Goal: Information Seeking & Learning: Find specific fact

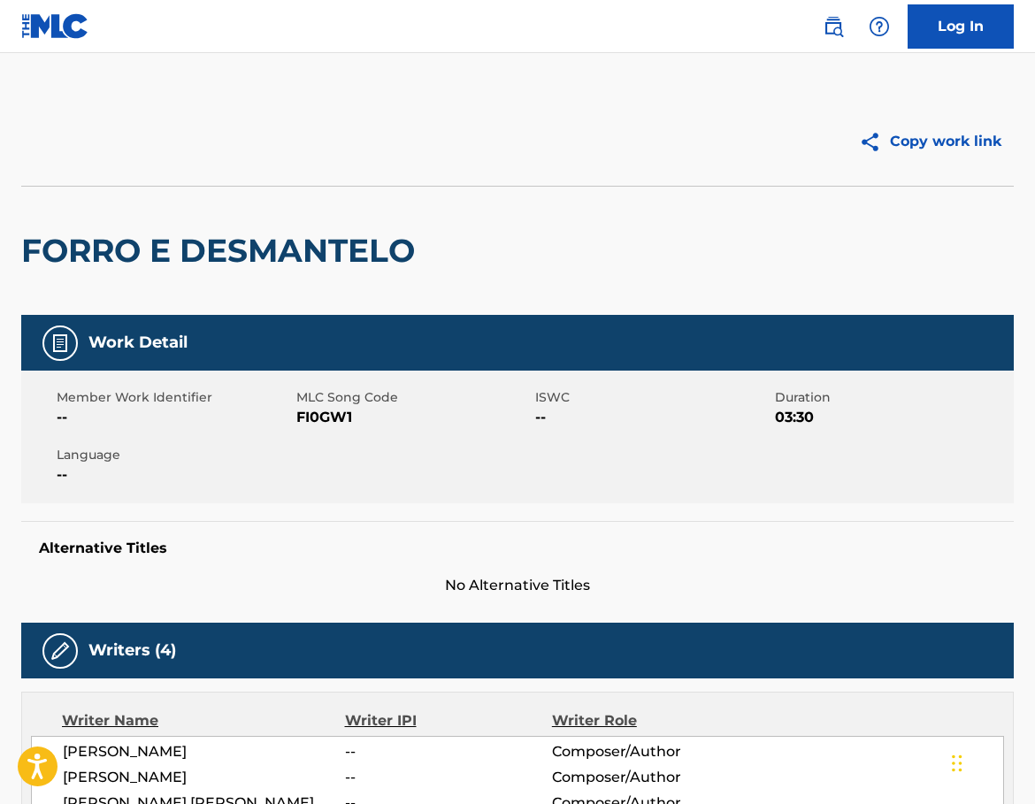
click at [827, 36] on img at bounding box center [833, 26] width 21 height 21
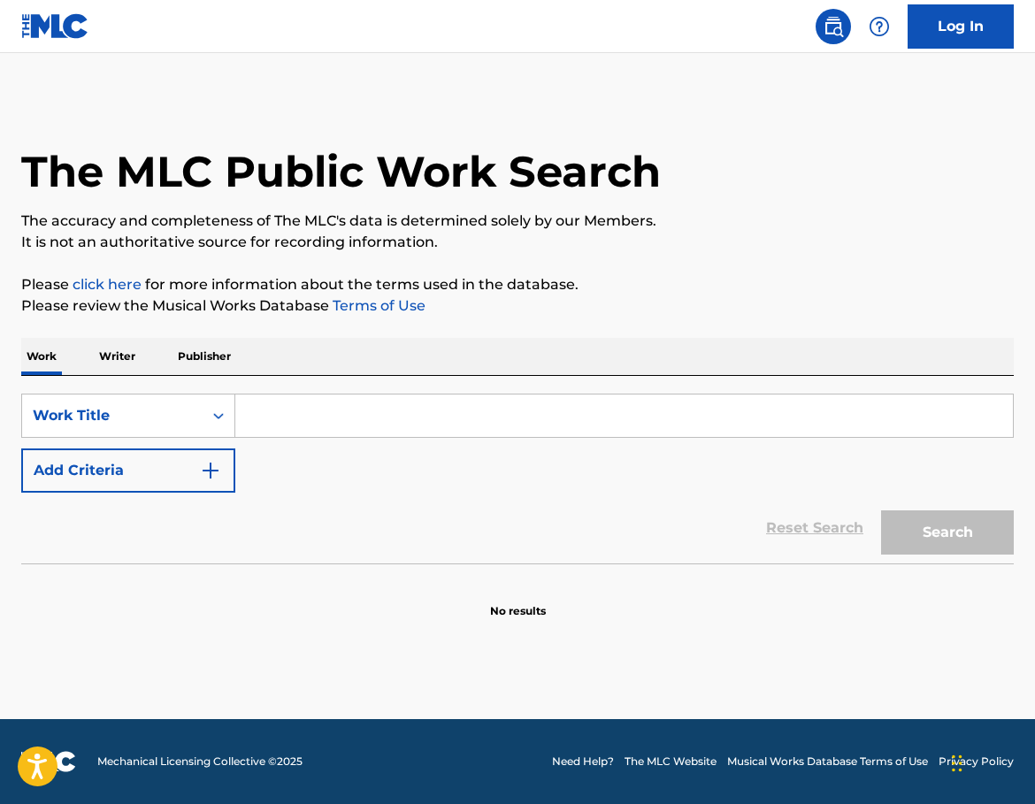
click at [355, 413] on input "Search Form" at bounding box center [624, 416] width 778 height 42
paste input "오르골 (Life Is Still Going On)"
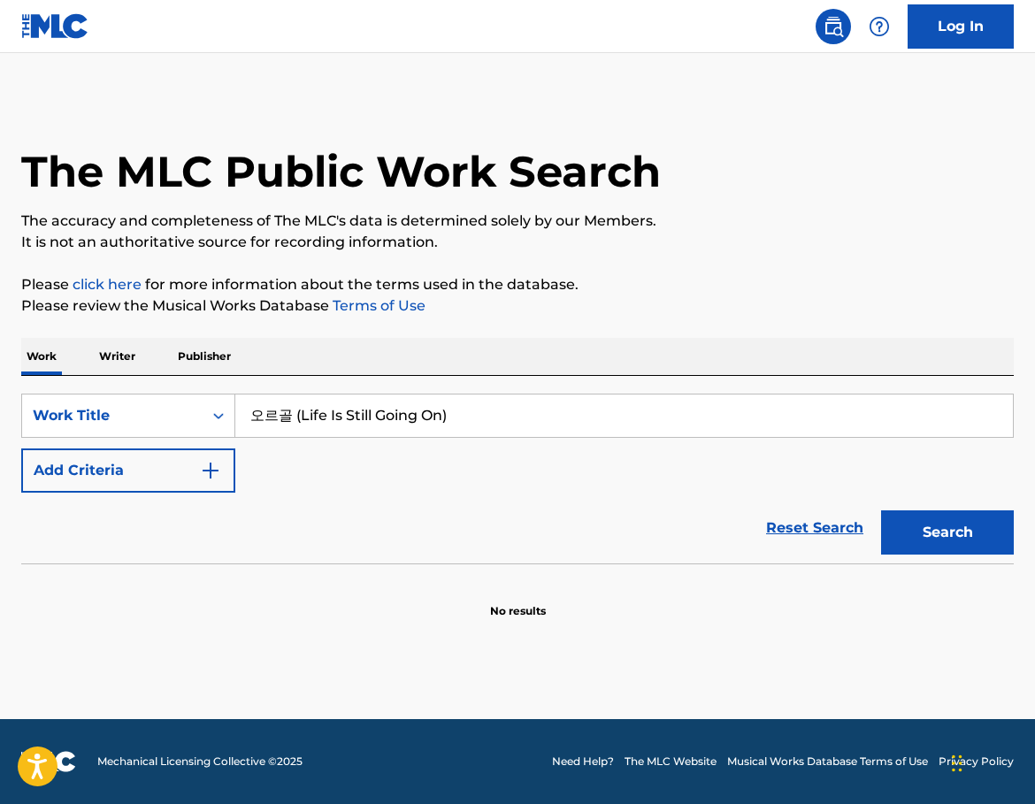
type input "오르골 (Life Is Still Going On)"
click at [156, 479] on button "Add Criteria" at bounding box center [128, 471] width 214 height 44
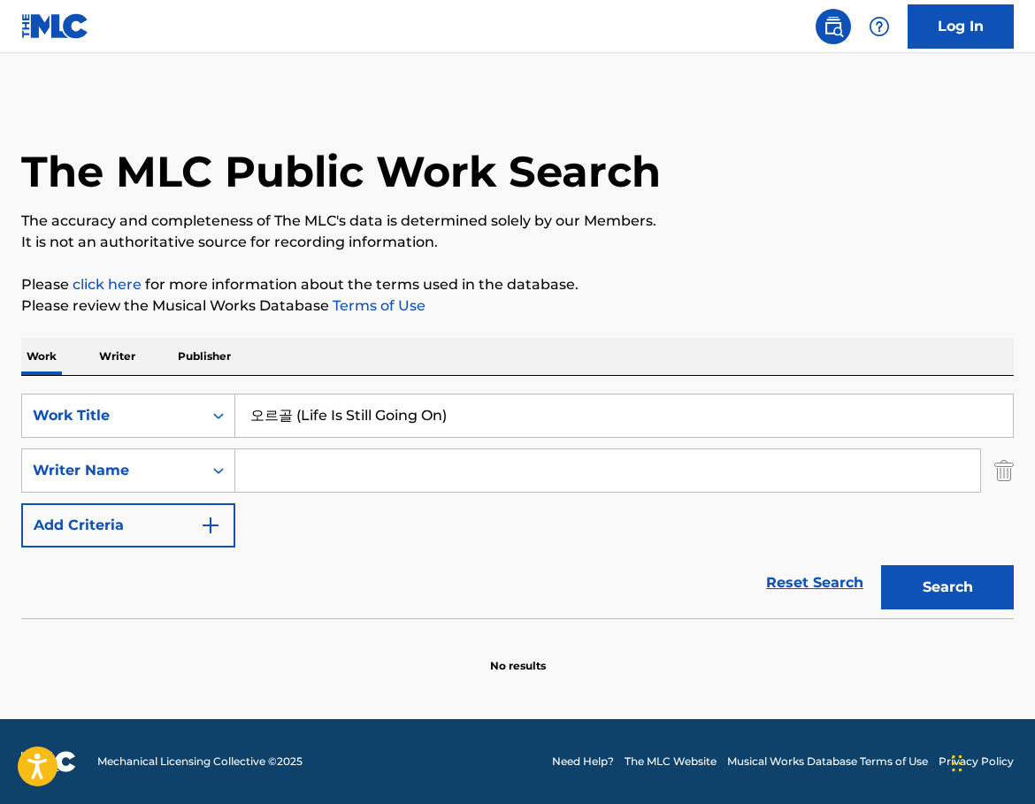
paste input "[PERSON_NAME]"
drag, startPoint x: 388, startPoint y: 472, endPoint x: 464, endPoint y: 482, distance: 76.7
click at [402, 470] on input "[PERSON_NAME]" at bounding box center [607, 470] width 745 height 42
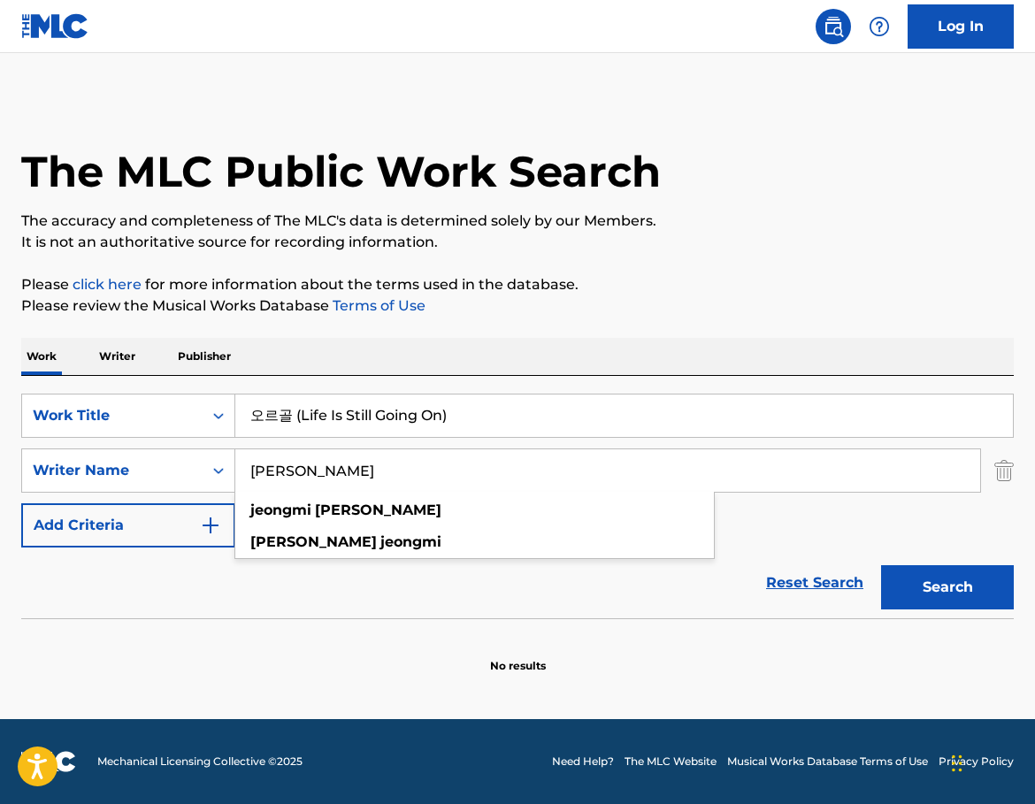
click at [937, 592] on button "Search" at bounding box center [947, 587] width 133 height 44
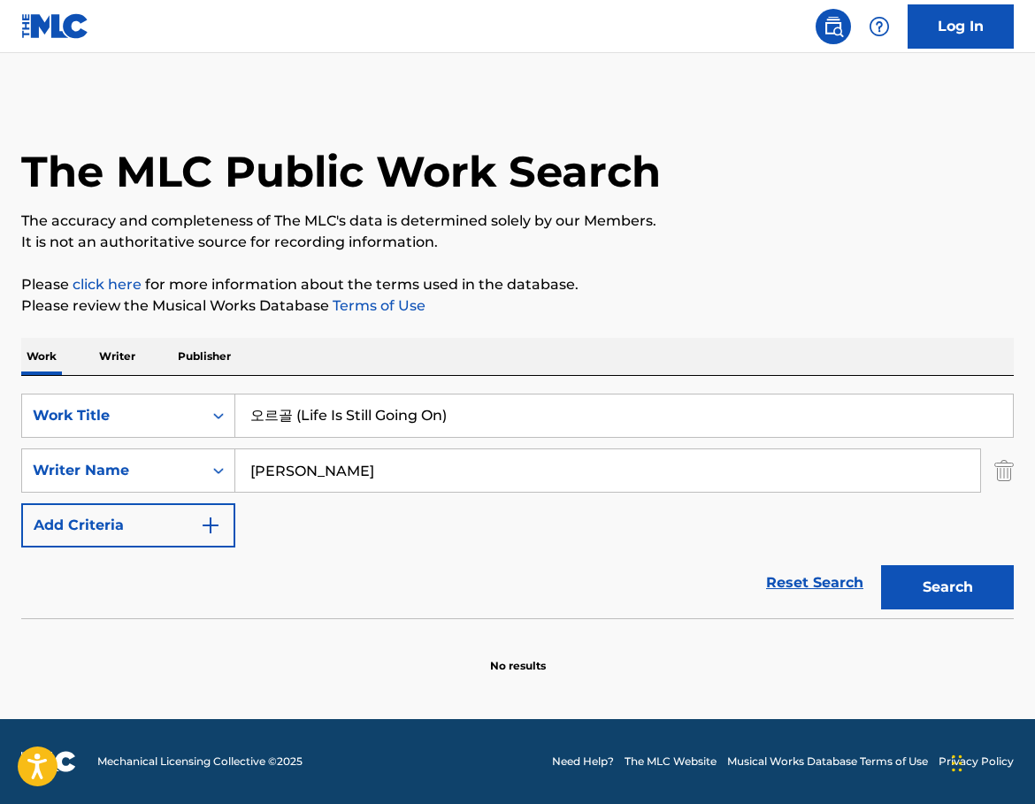
click at [925, 585] on button "Search" at bounding box center [947, 587] width 133 height 44
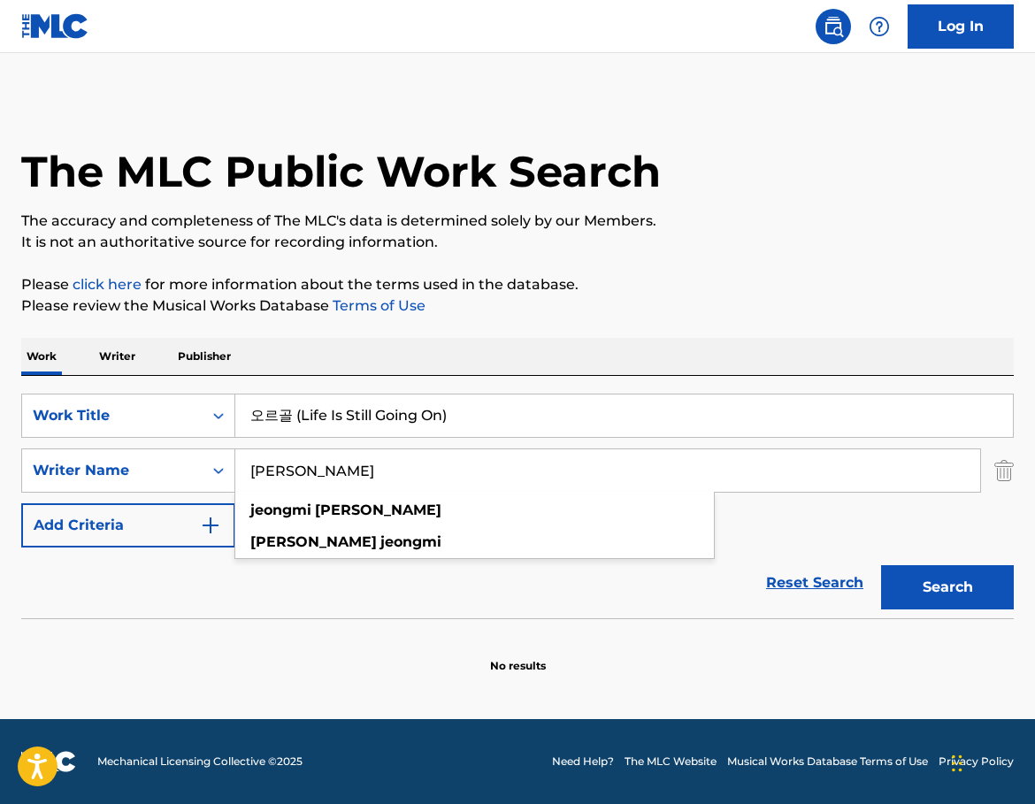
drag, startPoint x: 358, startPoint y: 473, endPoint x: 326, endPoint y: 472, distance: 32.7
click at [326, 472] on input "[PERSON_NAME]" at bounding box center [607, 470] width 745 height 42
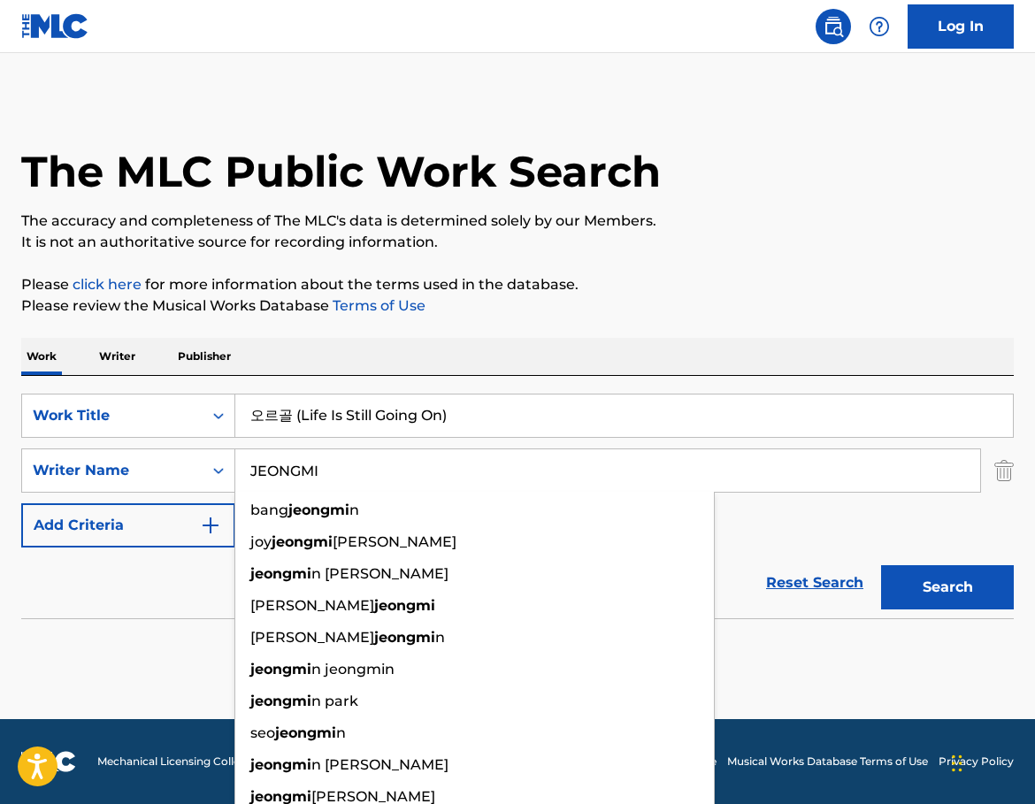
type input "JEONGMI"
click at [965, 601] on button "Search" at bounding box center [947, 587] width 133 height 44
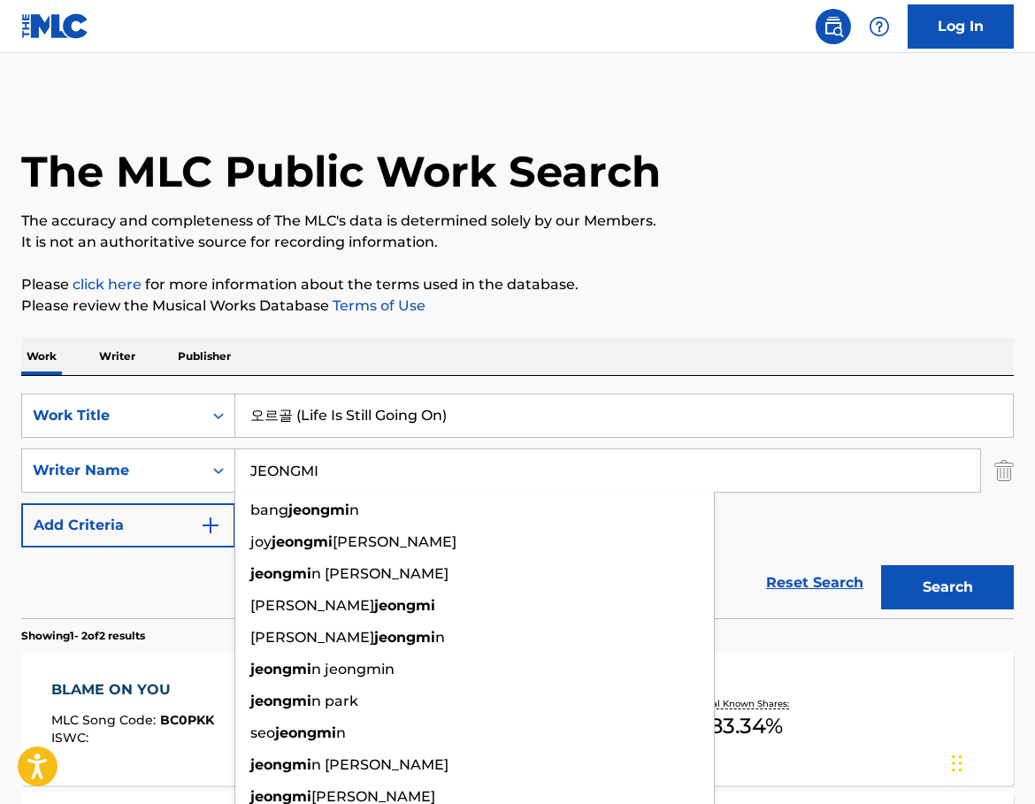
drag, startPoint x: 373, startPoint y: 480, endPoint x: 239, endPoint y: 475, distance: 134.6
click at [239, 475] on input "JEONGMI" at bounding box center [607, 470] width 745 height 42
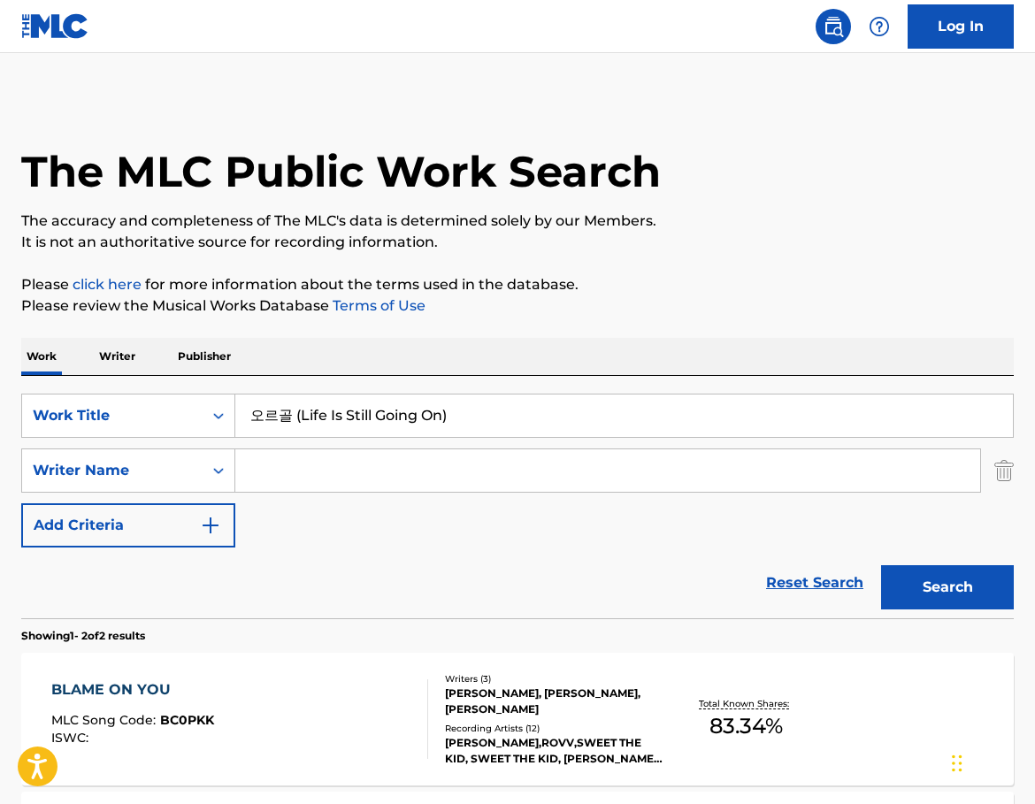
click at [326, 480] on input "Search Form" at bounding box center [607, 470] width 745 height 42
paste input "[PERSON_NAME]"
type input "[PERSON_NAME]"
click at [980, 580] on button "Search" at bounding box center [947, 587] width 133 height 44
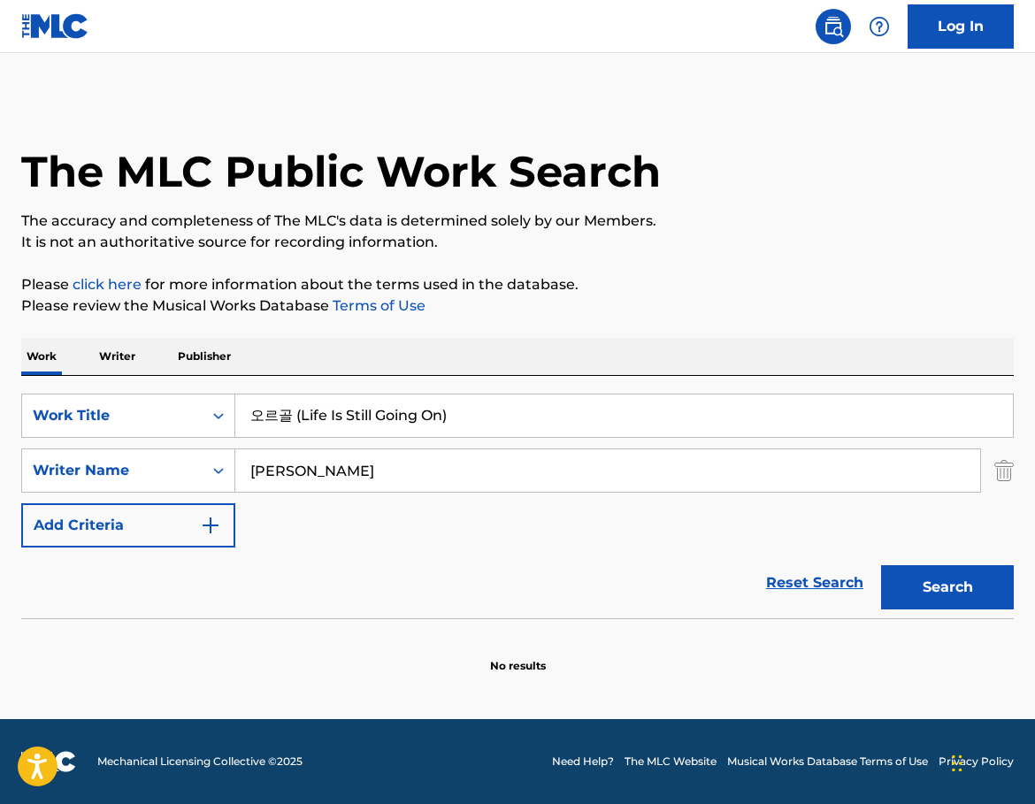
drag, startPoint x: 396, startPoint y: 417, endPoint x: 460, endPoint y: 419, distance: 63.8
click at [460, 419] on input "오르골 (Life Is Still Going On)" at bounding box center [624, 416] width 778 height 42
drag, startPoint x: 281, startPoint y: 473, endPoint x: 252, endPoint y: 477, distance: 29.4
click at [252, 477] on input "[PERSON_NAME]" at bounding box center [607, 470] width 745 height 42
click at [309, 464] on input "Search Form" at bounding box center [607, 470] width 745 height 42
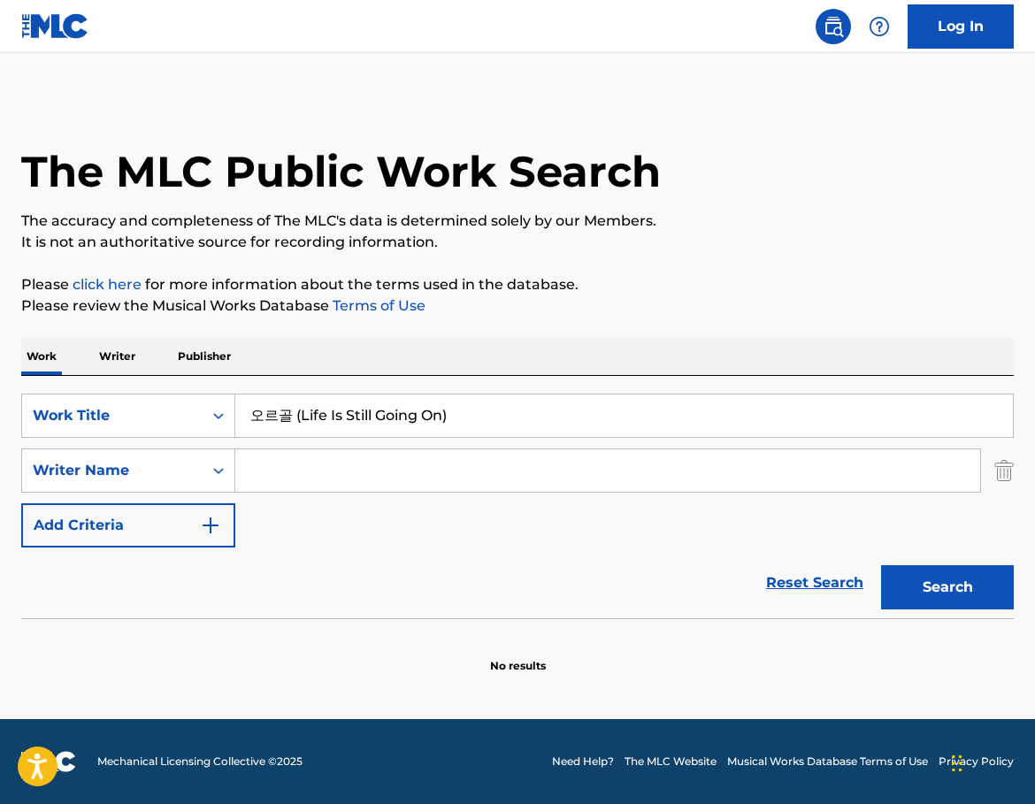
paste input "[PERSON_NAME] [PERSON_NAME]"
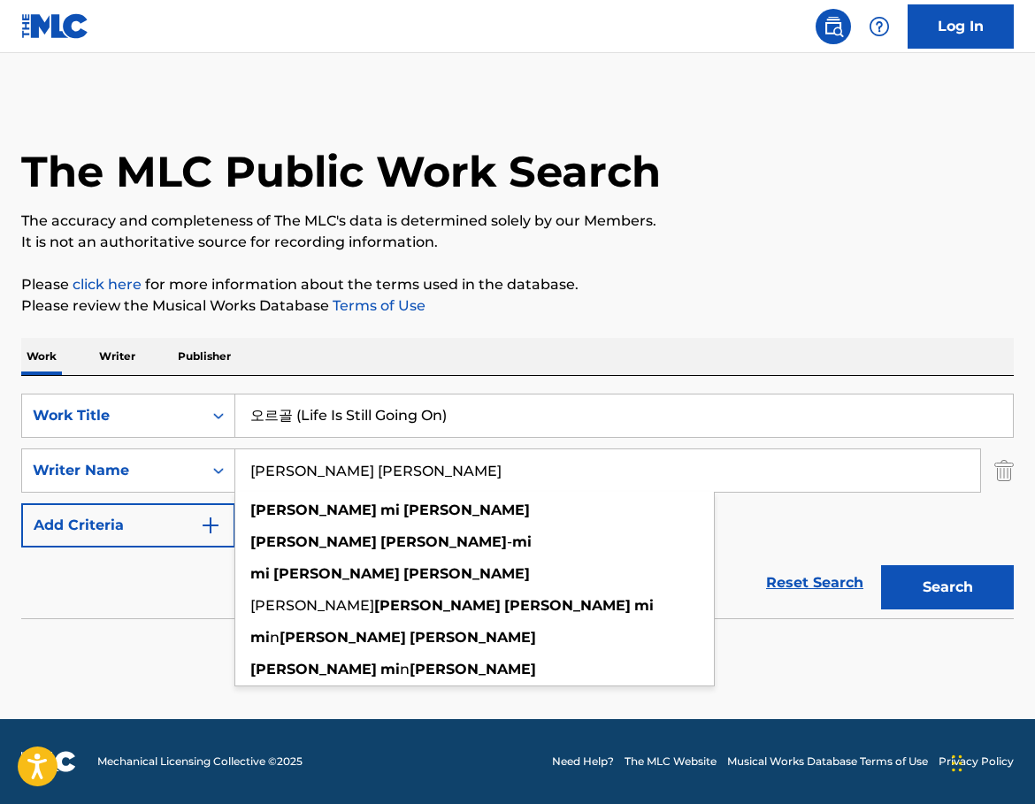
type input "[PERSON_NAME] [PERSON_NAME]"
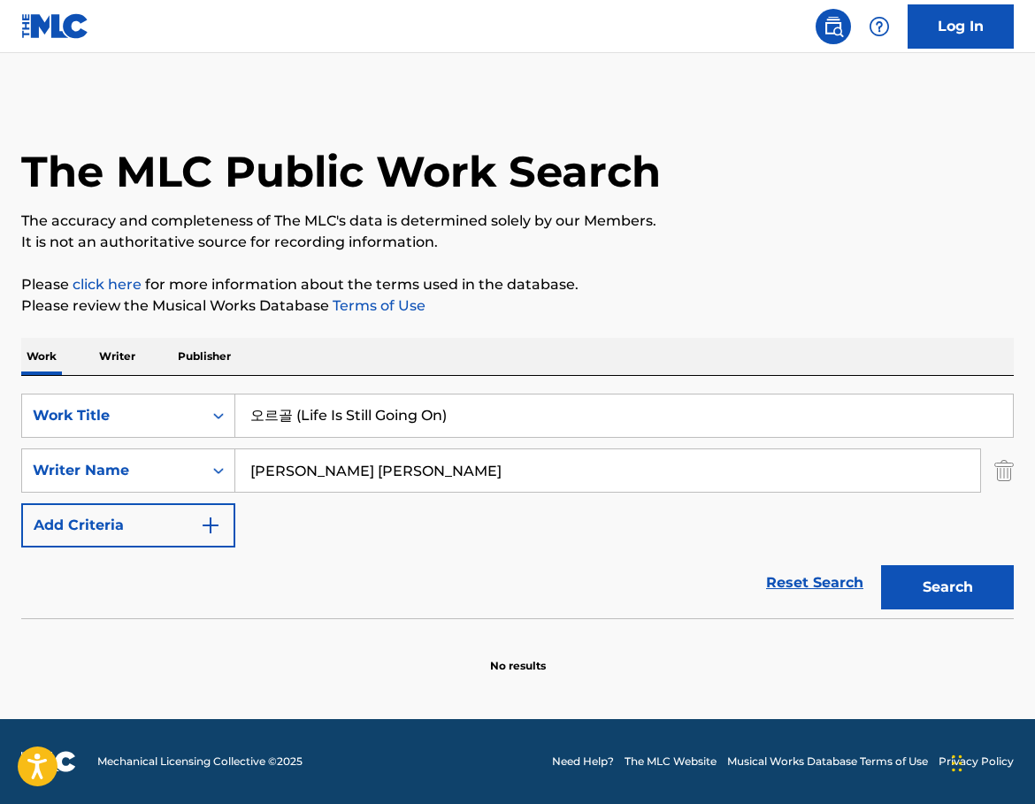
click at [933, 580] on button "Search" at bounding box center [947, 587] width 133 height 44
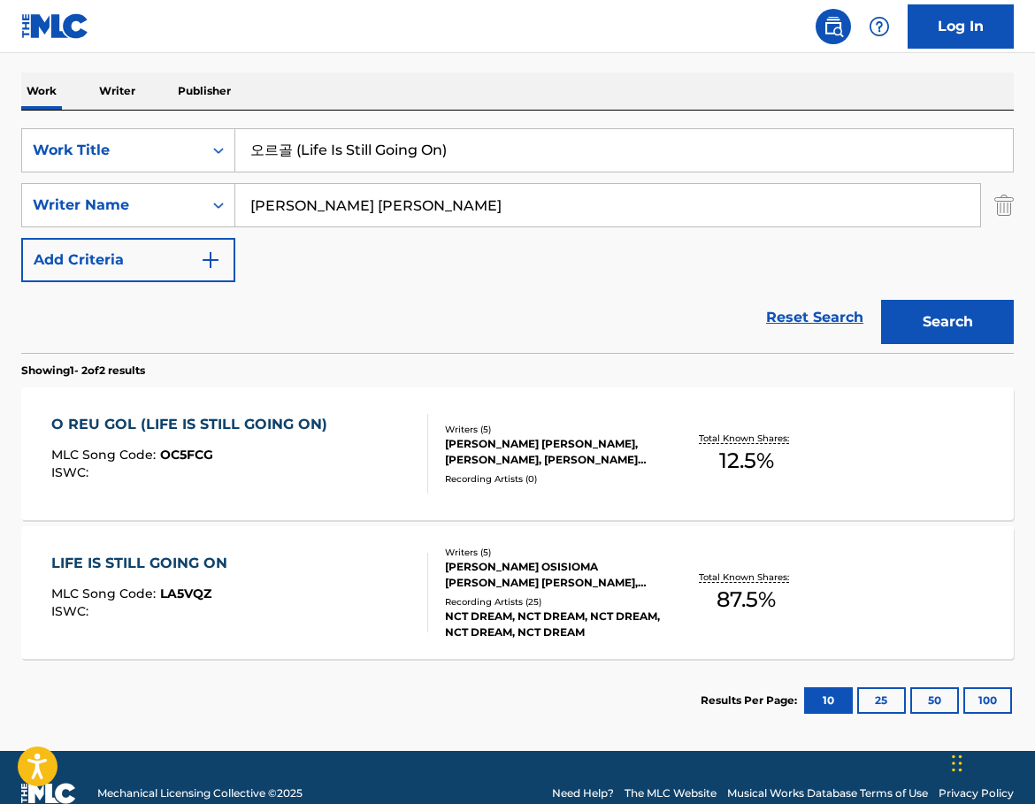
scroll to position [297, 0]
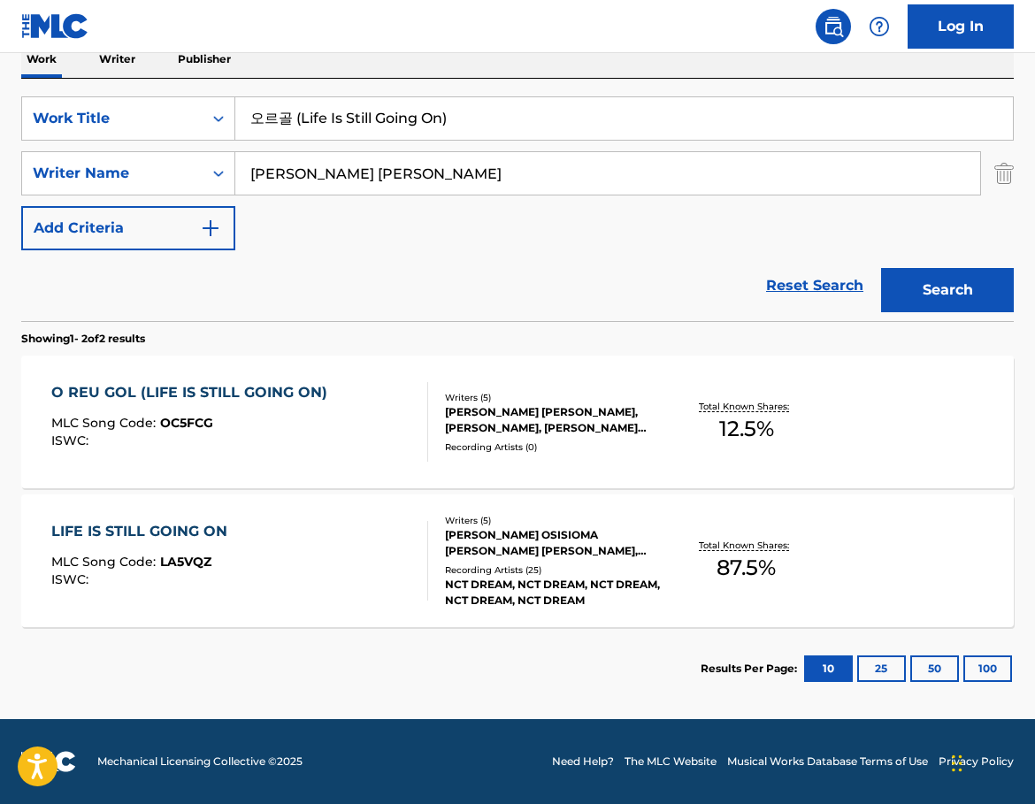
click at [537, 434] on div "[PERSON_NAME] [PERSON_NAME], [PERSON_NAME], [PERSON_NAME] OSISIOMA [PERSON_NAME…" at bounding box center [554, 420] width 219 height 32
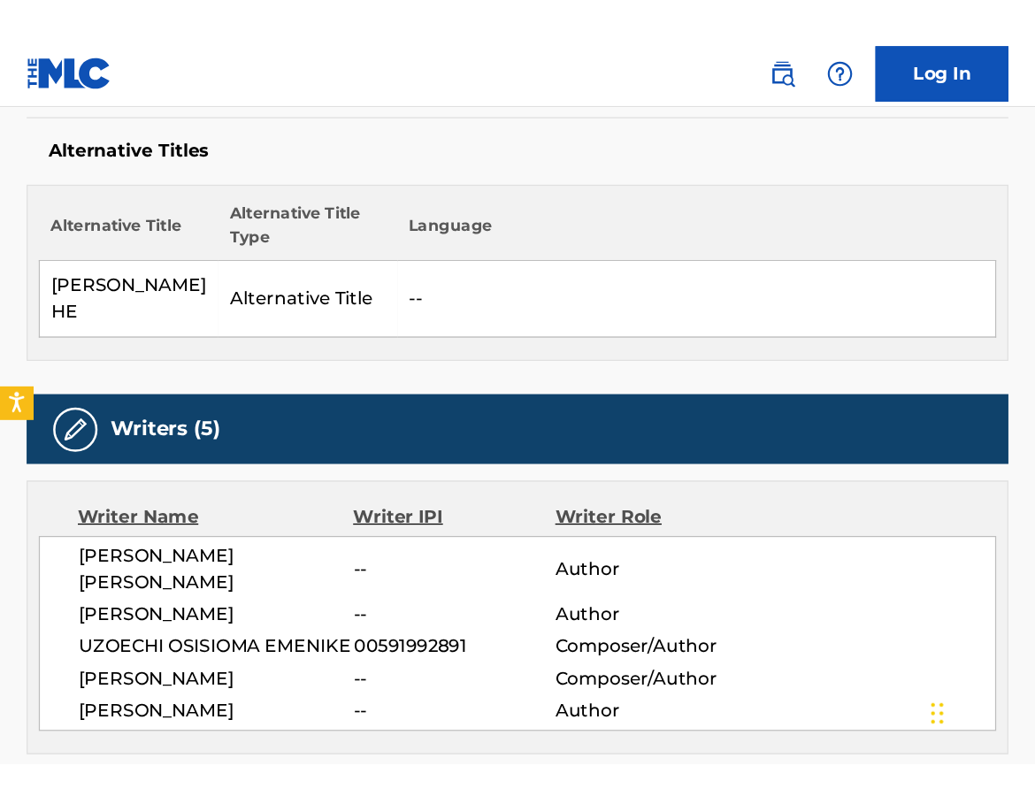
scroll to position [531, 0]
